Goal: Complete application form

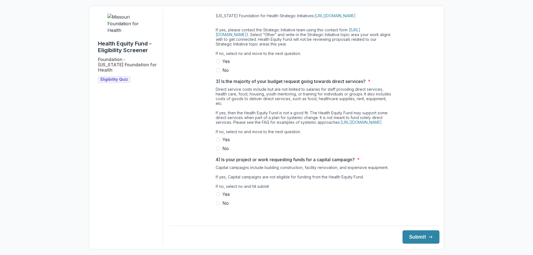
scroll to position [131, 0]
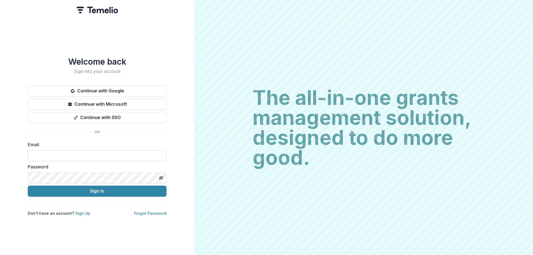
click at [76, 154] on input at bounding box center [97, 155] width 139 height 11
type input "**********"
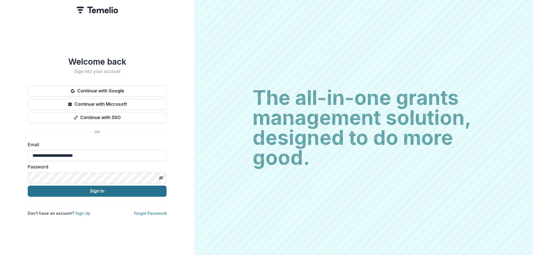
click at [87, 190] on button "Sign In" at bounding box center [97, 191] width 139 height 11
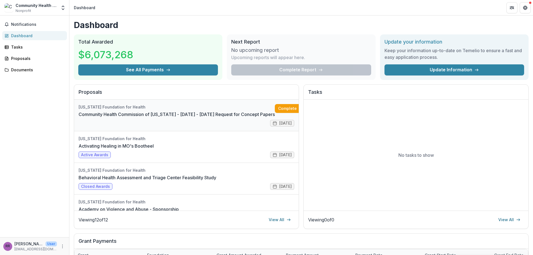
click at [175, 117] on link "Community Health Commission of [US_STATE] - [DATE] - [DATE] Request for Concept…" at bounding box center [177, 114] width 196 height 7
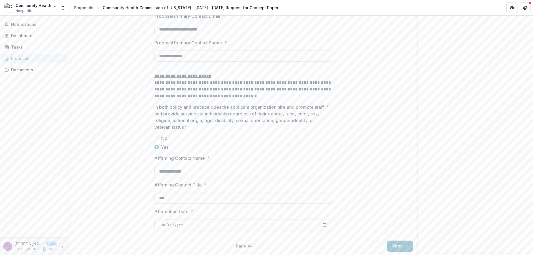
scroll to position [814, 0]
click at [396, 243] on button "Next" at bounding box center [400, 246] width 26 height 11
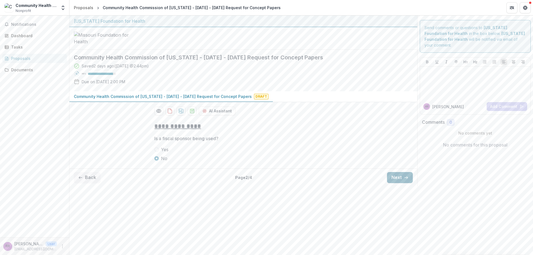
click at [395, 183] on button "Next" at bounding box center [400, 177] width 26 height 11
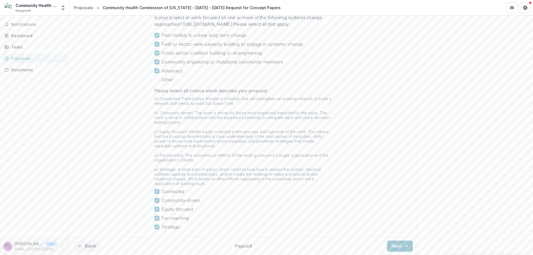
scroll to position [428, 0]
click at [396, 244] on button "Next" at bounding box center [400, 246] width 26 height 11
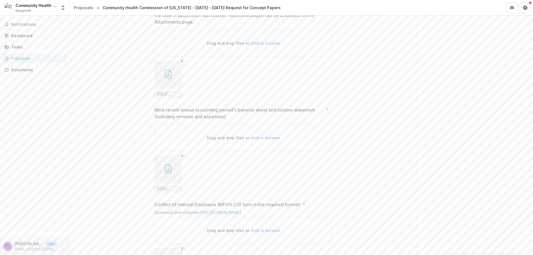
scroll to position [415, 0]
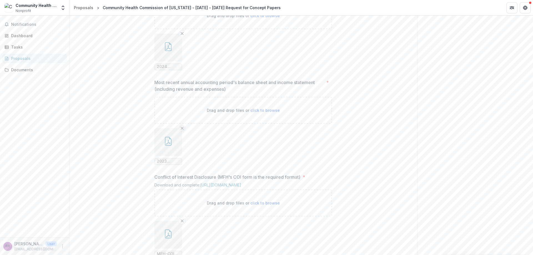
click at [181, 130] on icon "Remove File" at bounding box center [182, 128] width 4 height 4
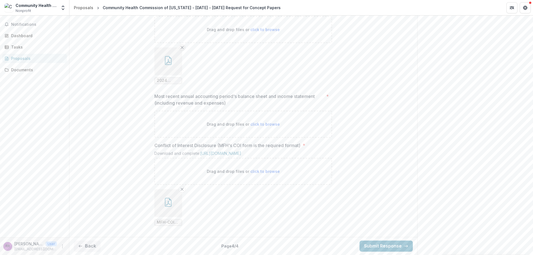
click at [182, 50] on icon "Remove File" at bounding box center [182, 47] width 4 height 4
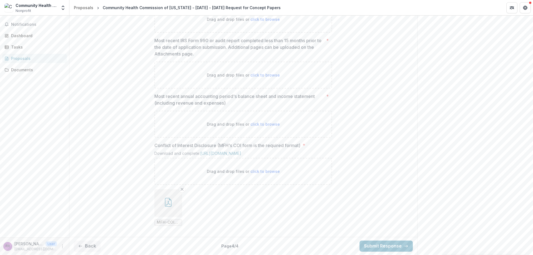
click at [263, 122] on span "click to browse" at bounding box center [264, 124] width 29 height 5
type input "**********"
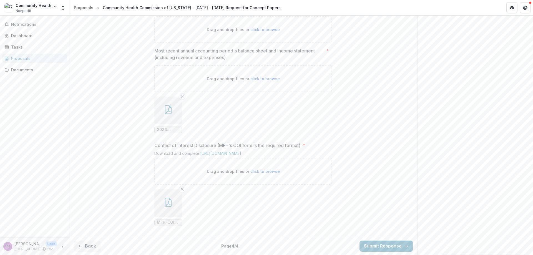
click at [263, 32] on span "click to browse" at bounding box center [264, 29] width 29 height 5
type input "**********"
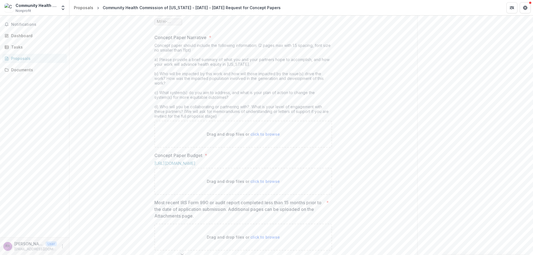
scroll to position [193, 0]
click at [267, 137] on span "click to browse" at bounding box center [264, 134] width 29 height 5
type input "**********"
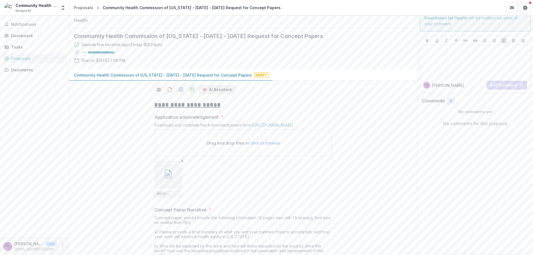
scroll to position [0, 0]
